Goal: Task Accomplishment & Management: Use online tool/utility

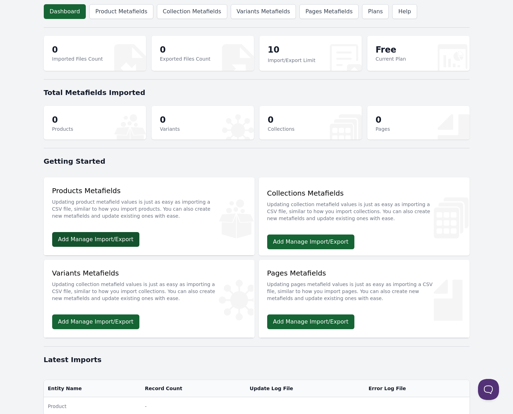
click at [120, 241] on link "Add Manage Import/Export" at bounding box center [96, 239] width 88 height 15
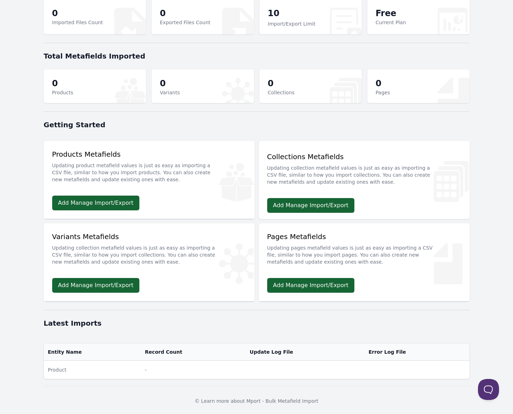
scroll to position [38, 0]
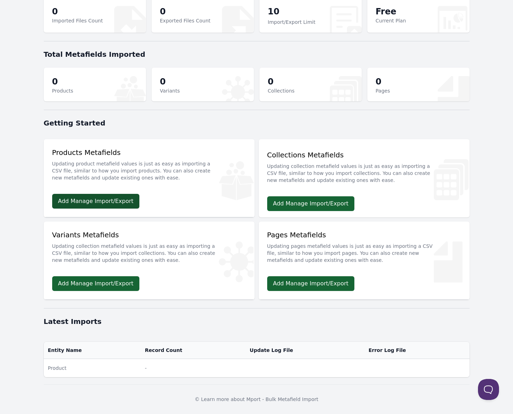
click at [107, 203] on link "Add Manage Import/Export" at bounding box center [96, 201] width 88 height 15
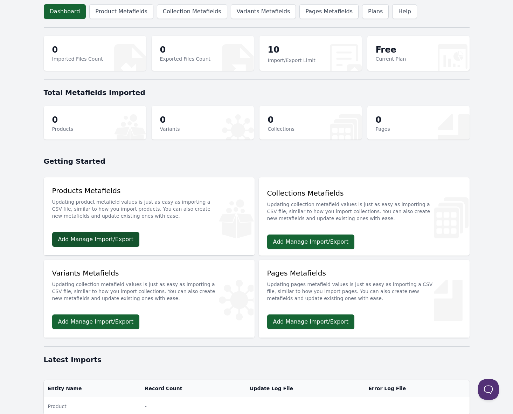
click at [100, 240] on link "Add Manage Import/Export" at bounding box center [96, 239] width 88 height 15
click at [100, 238] on link "Add Manage Import/Export" at bounding box center [96, 239] width 88 height 15
click at [104, 232] on link "Add Manage Import/Export" at bounding box center [96, 239] width 88 height 15
click at [92, 237] on link "Add Manage Import/Export" at bounding box center [96, 239] width 88 height 15
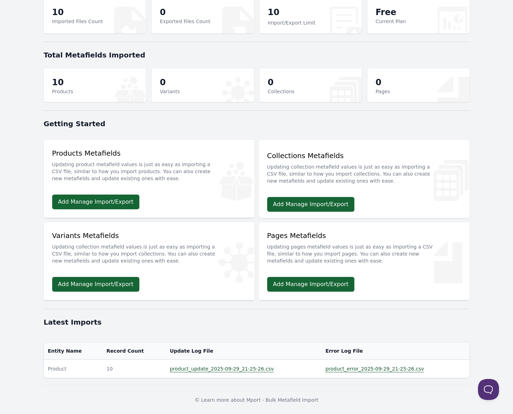
scroll to position [38, 0]
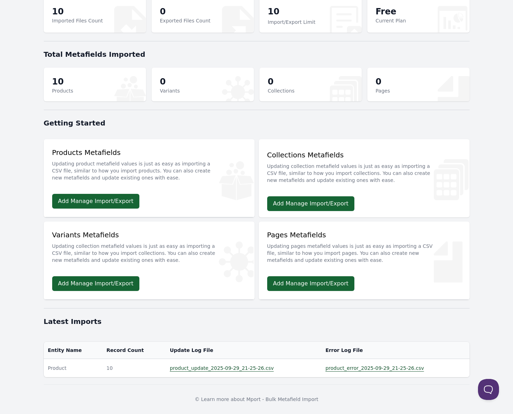
click at [344, 369] on link "product_error_2025-09-29_21-25-26.csv" at bounding box center [374, 368] width 98 height 6
click at [123, 369] on td "10" at bounding box center [133, 368] width 63 height 19
click at [124, 350] on th "Record Count" at bounding box center [133, 349] width 63 height 17
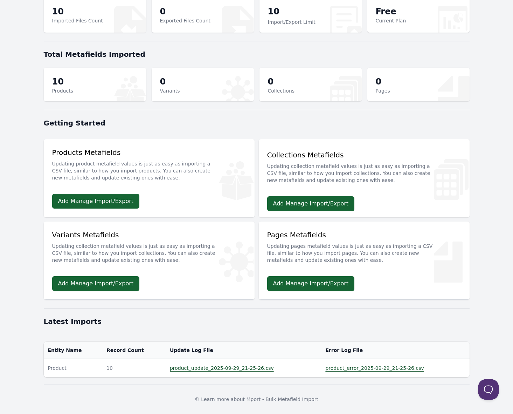
click at [199, 379] on div "Entity Name Record Count Update Log File Error Log File Product 10" at bounding box center [257, 359] width 448 height 41
click at [198, 367] on link "product_update_2025-09-29_21-25-26.csv" at bounding box center [222, 368] width 104 height 6
click at [42, 68] on div "Dashboard Product Metafields Collection Metafields Variants Metafields Pages Me…" at bounding box center [257, 188] width 448 height 452
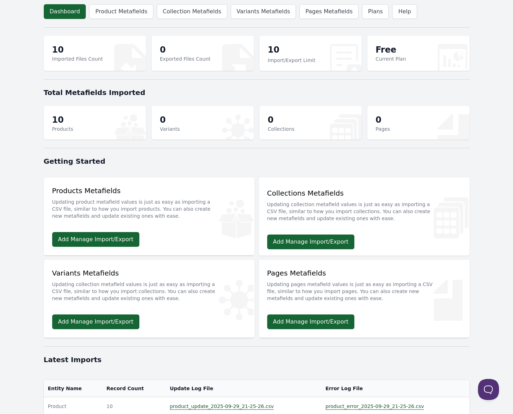
click at [68, 61] on p "Imported Files Count" at bounding box center [77, 58] width 51 height 7
click at [23, 69] on body "Dashboard Product Metafields Collection Metafields Variants Metafields Pages Me…" at bounding box center [256, 226] width 513 height 452
click at [91, 56] on p "Imported Files Count" at bounding box center [77, 58] width 51 height 7
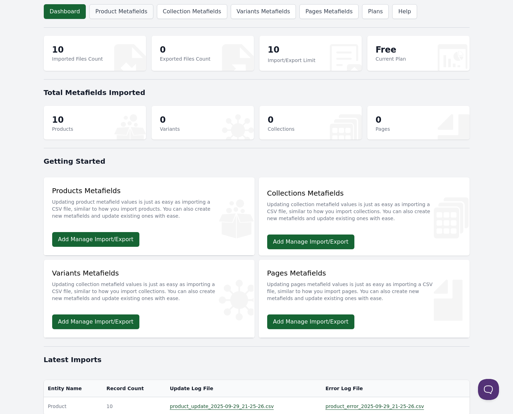
click at [105, 10] on link "Product Metafields" at bounding box center [121, 11] width 64 height 15
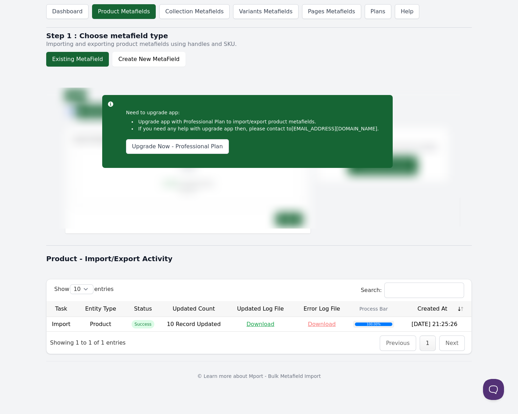
click at [334, 348] on div "Show 10 25 50 100 entries Search: Task Entity Type Status Updated Count Updated…" at bounding box center [259, 316] width 426 height 75
click at [376, 321] on div "100.00%" at bounding box center [373, 323] width 41 height 7
click at [374, 322] on div "100.00%" at bounding box center [373, 324] width 37 height 4
click at [424, 323] on td "[DATE] 21:25:26" at bounding box center [435, 324] width 74 height 14
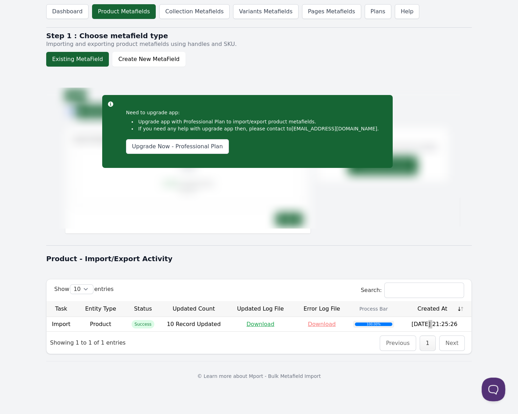
click at [498, 387] on button at bounding box center [492, 387] width 21 height 21
